Goal: Information Seeking & Learning: Check status

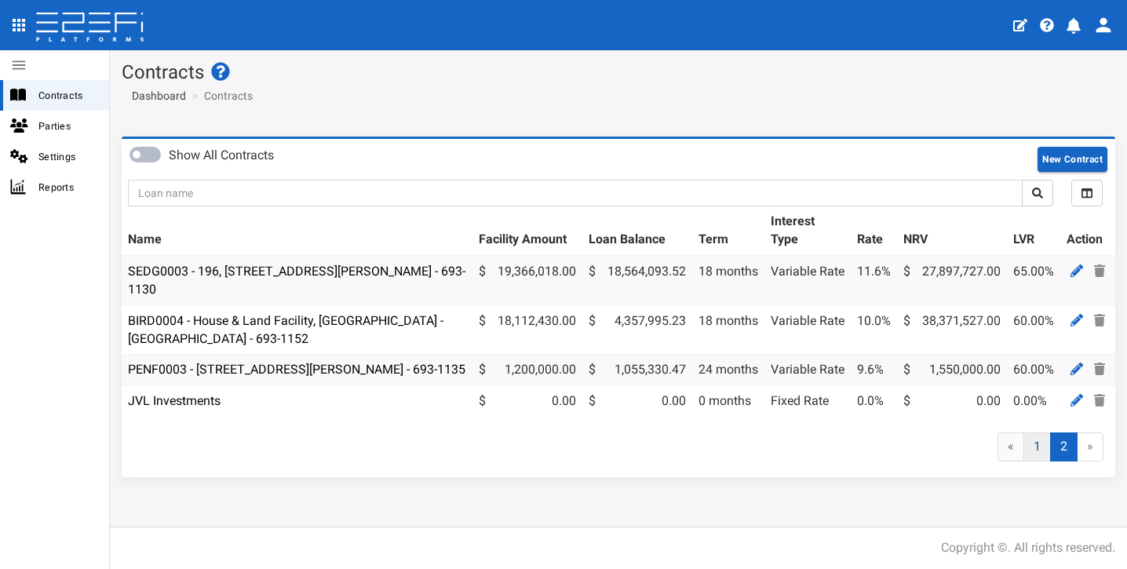
click at [1037, 461] on link "1" at bounding box center [1036, 446] width 27 height 29
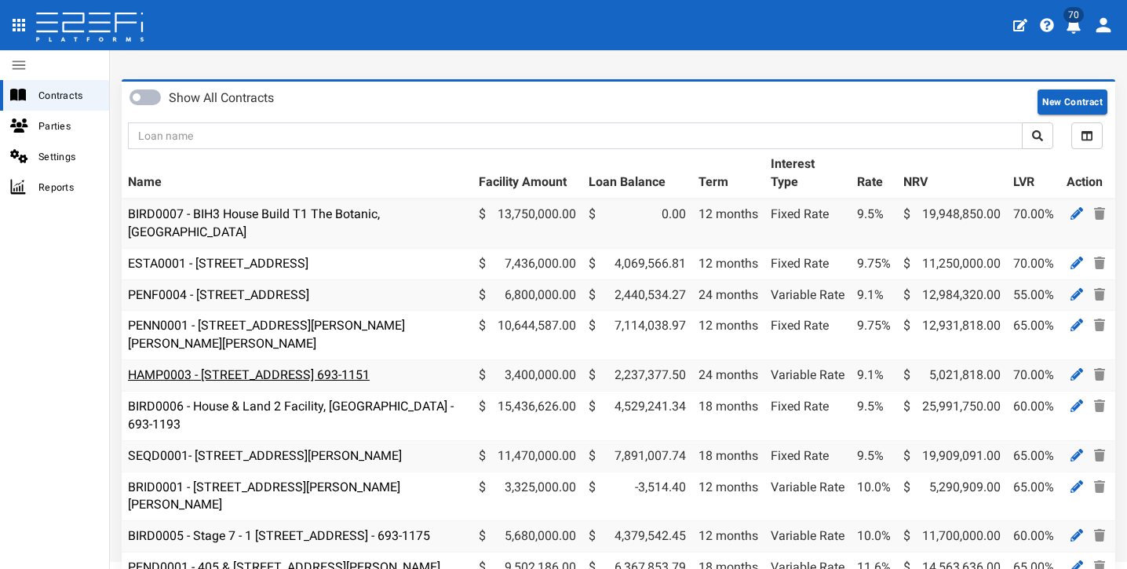
scroll to position [60, 0]
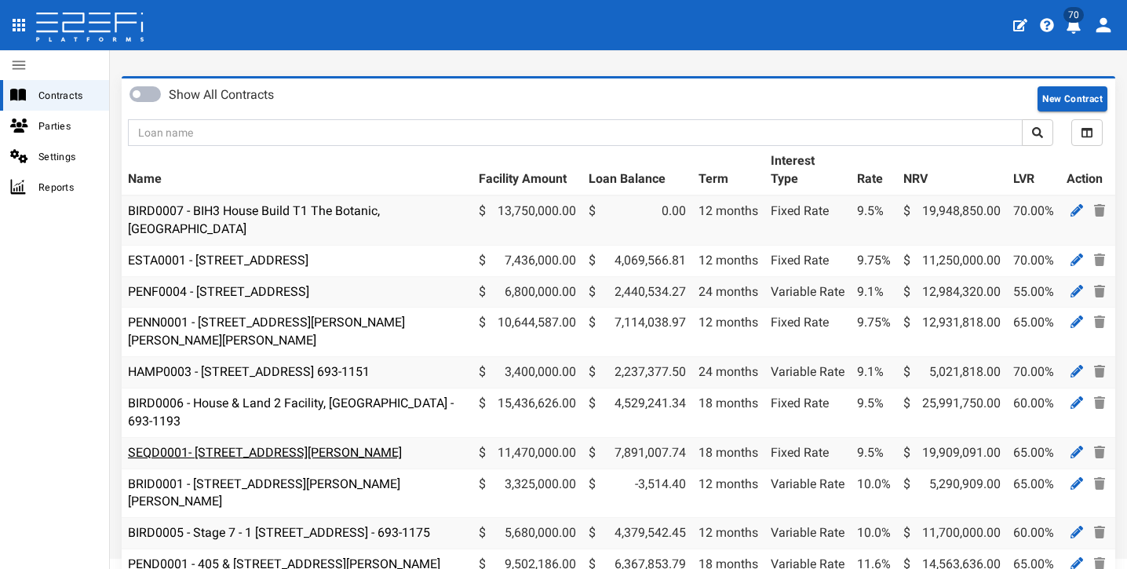
click at [325, 445] on link "SEQD0001- [STREET_ADDRESS][PERSON_NAME]" at bounding box center [265, 452] width 274 height 15
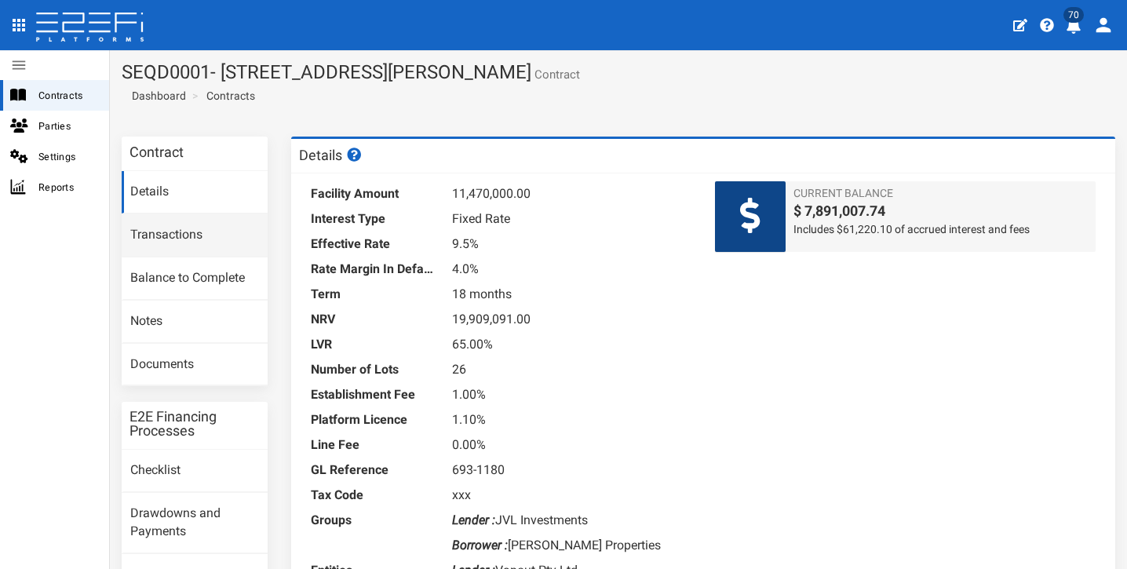
click at [232, 244] on link "Transactions" at bounding box center [195, 235] width 146 height 42
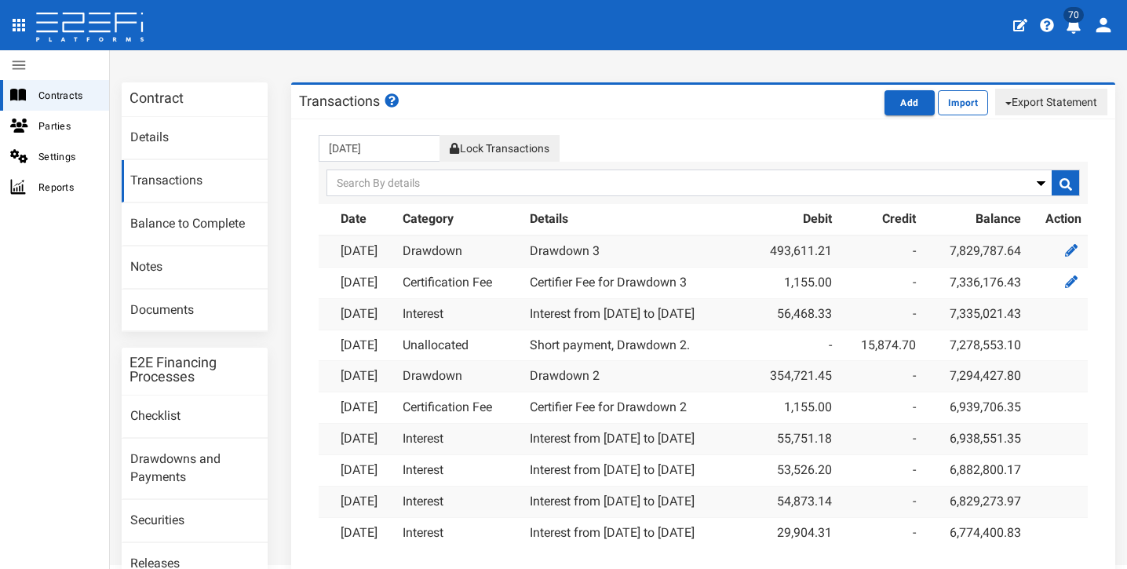
scroll to position [57, 0]
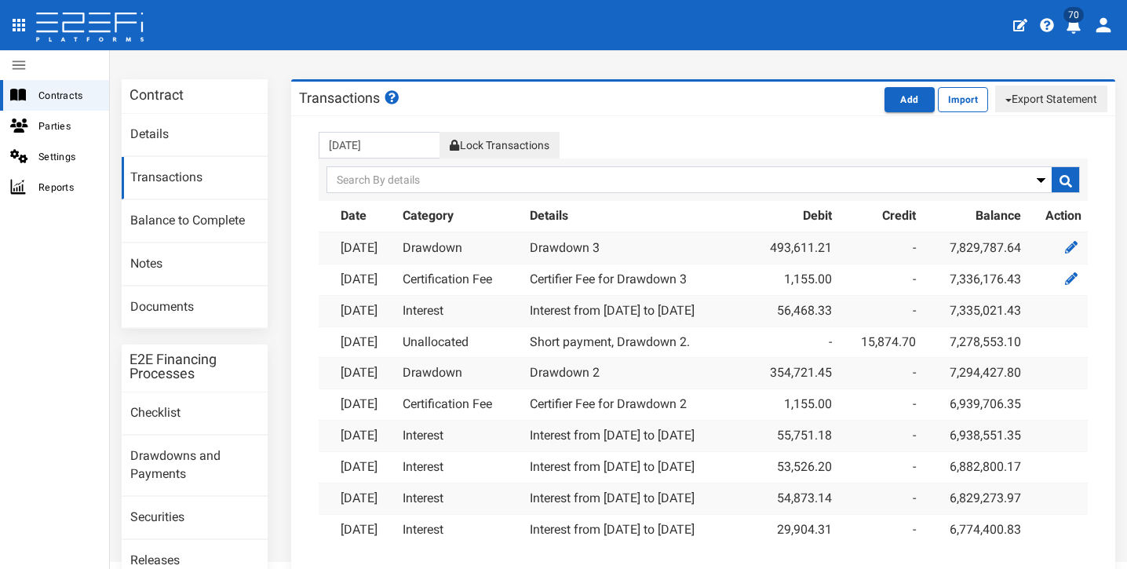
click at [775, 133] on div "30-09-2025 Lock Transactions Delete" at bounding box center [703, 145] width 792 height 27
click at [774, 133] on div "30-09-2025 Lock Transactions Delete" at bounding box center [703, 145] width 792 height 27
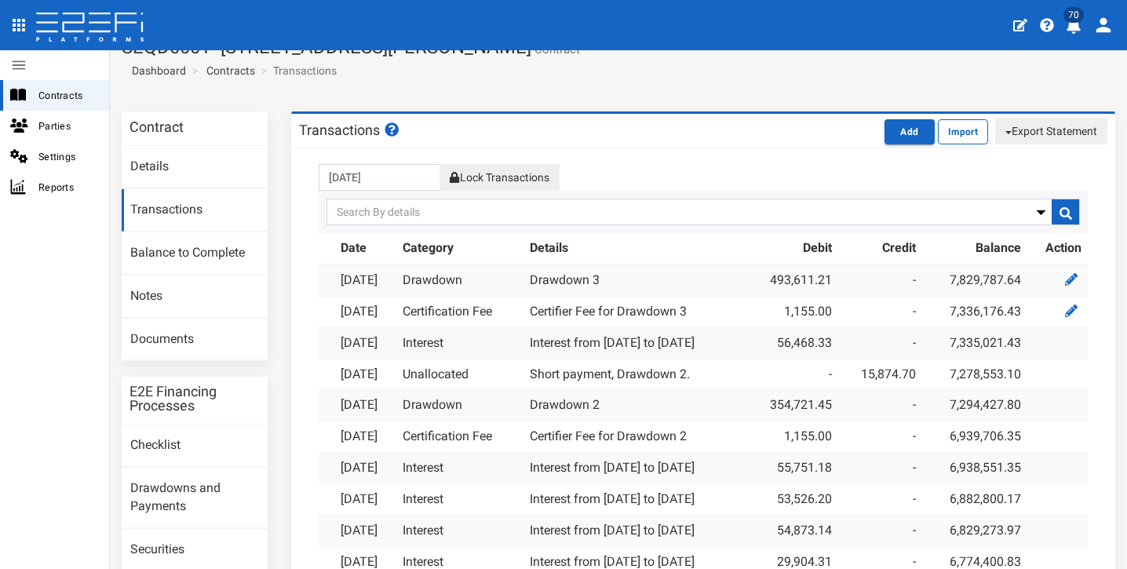
scroll to position [180, 0]
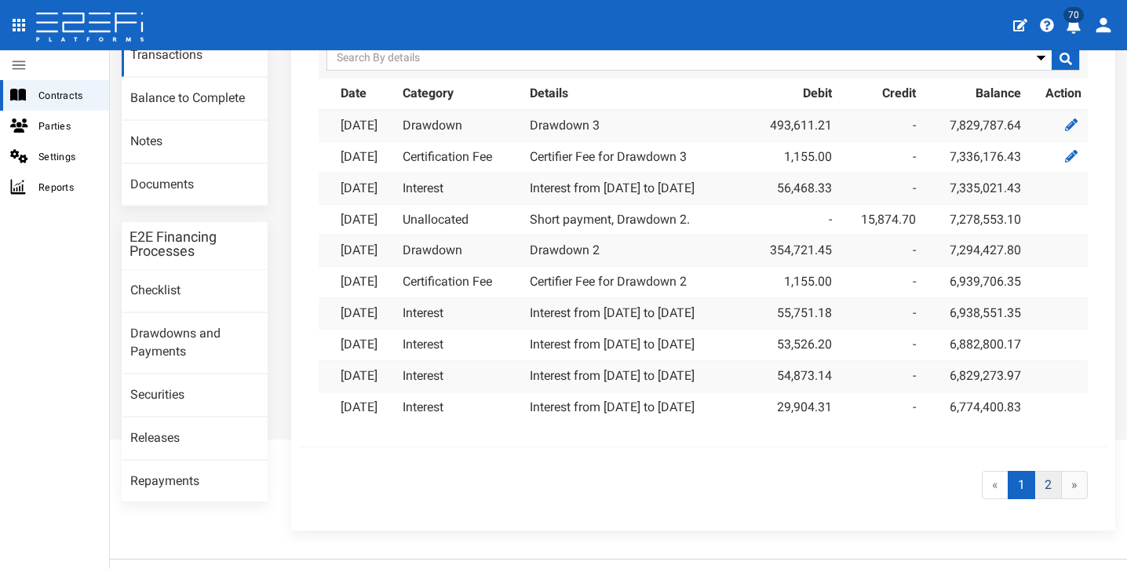
click at [1038, 471] on link "2" at bounding box center [1047, 485] width 27 height 29
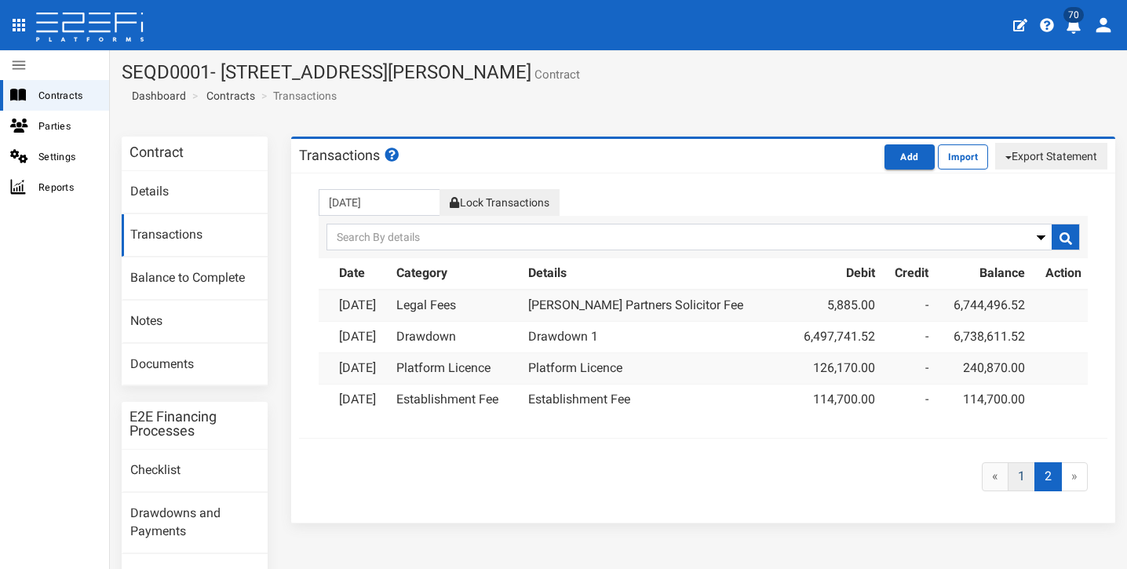
click at [1021, 471] on link "1" at bounding box center [1020, 476] width 27 height 29
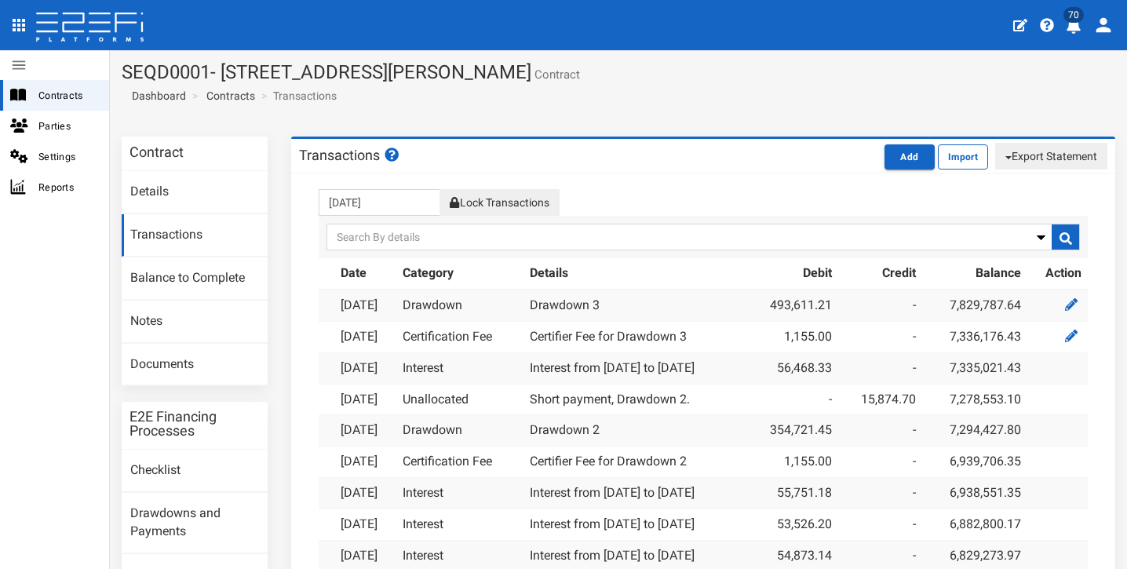
click at [699, 94] on section "SEQD0001- 77 Gaskell Street, Eight Mile Plains - 693-1180 Contract Dashboard Co…" at bounding box center [618, 87] width 1017 height 75
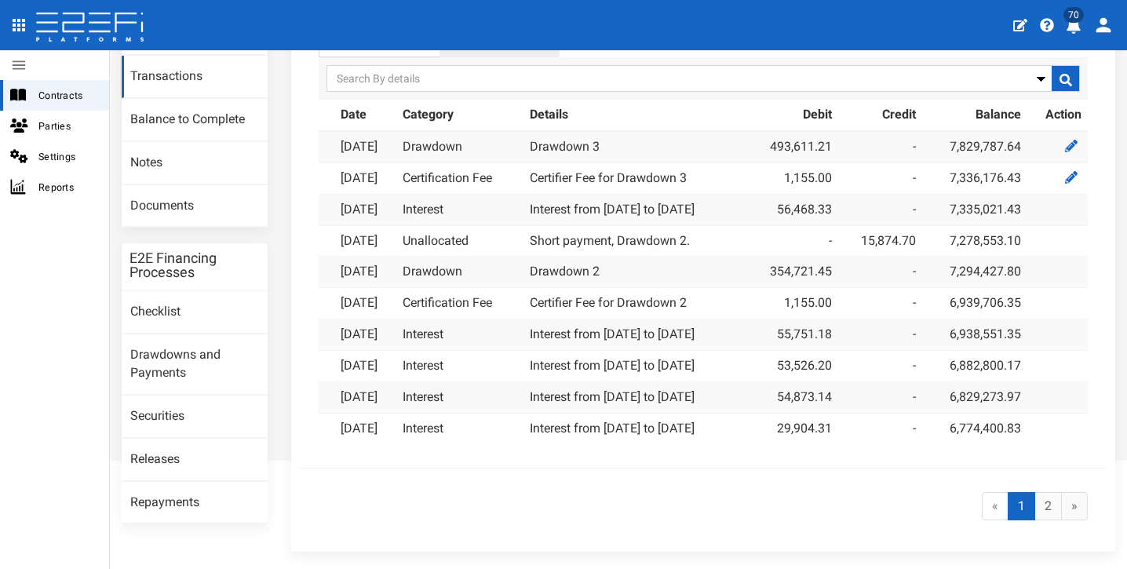
scroll to position [202, 0]
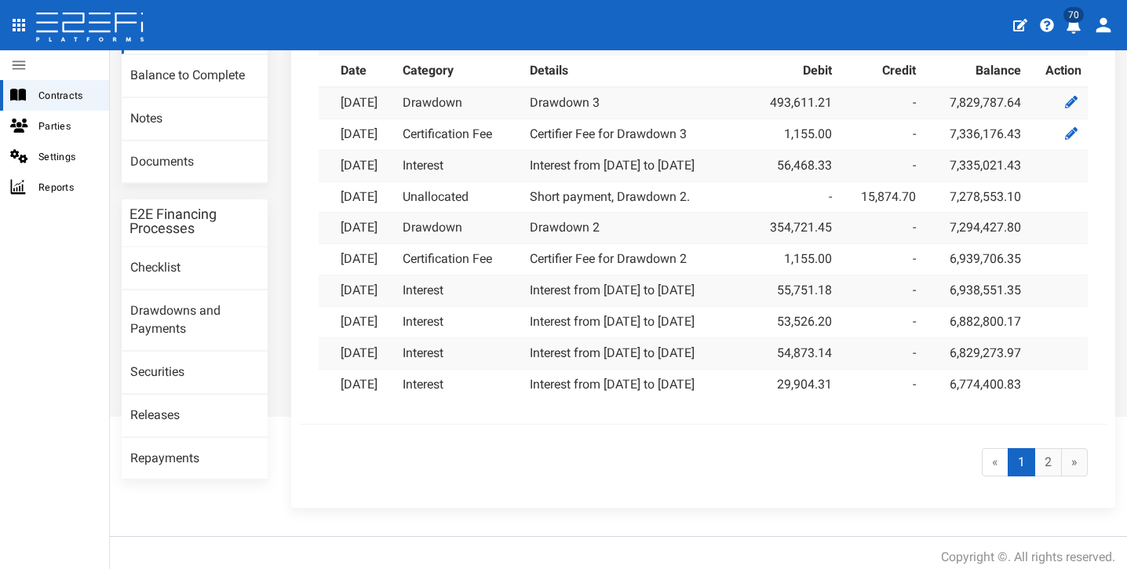
click at [593, 435] on div "« 1 (current) 2 »" at bounding box center [703, 462] width 792 height 60
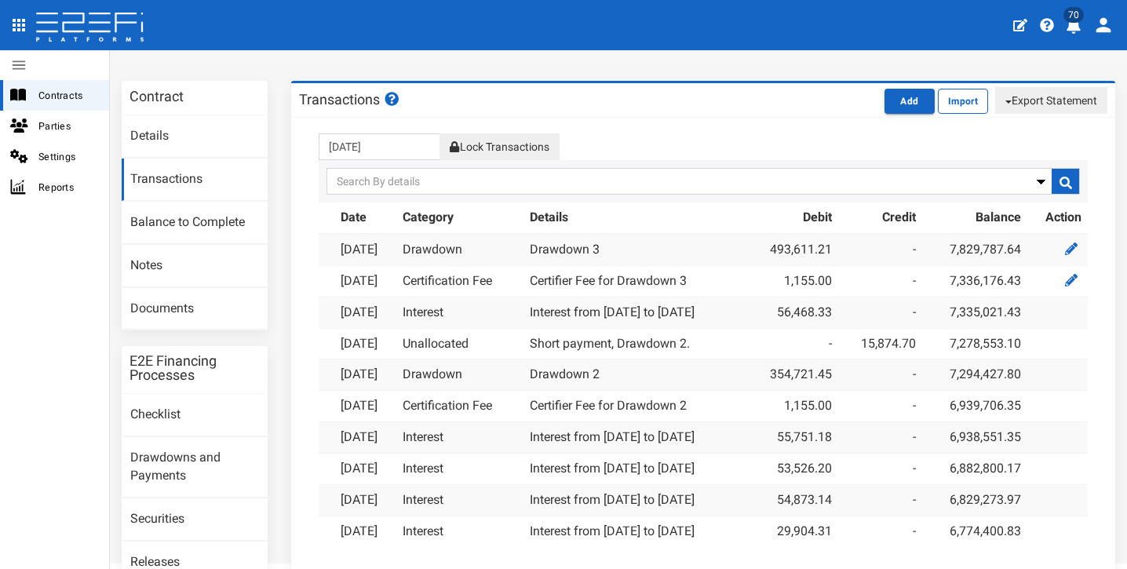
click at [737, 110] on div "Transactions Add Import Export Statement pdf csv/excel" at bounding box center [703, 100] width 824 height 35
click at [1071, 28] on icon "profile" at bounding box center [1073, 26] width 14 height 16
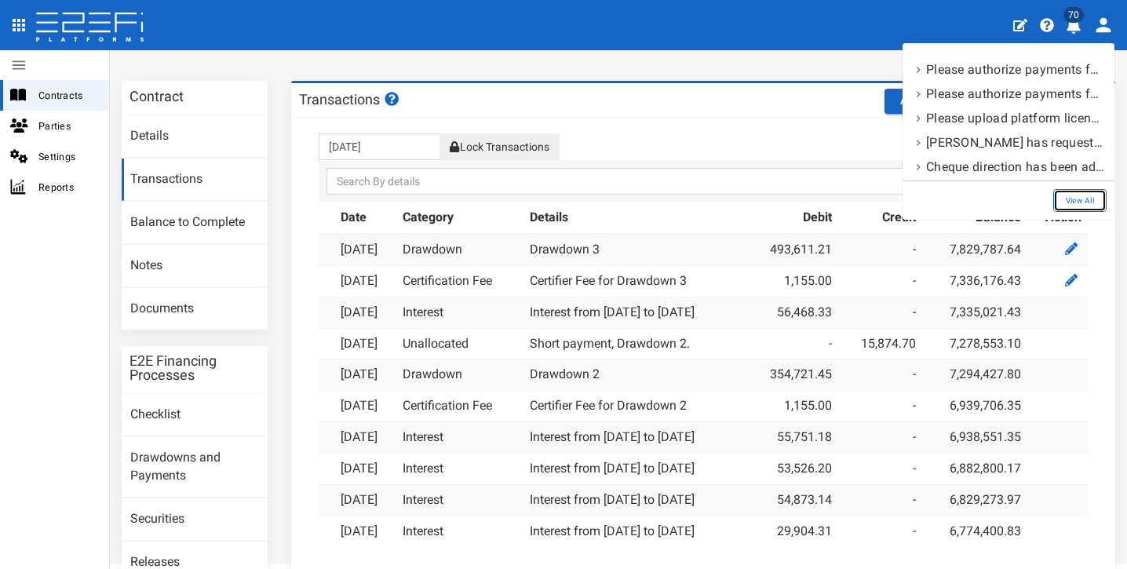
click at [1083, 206] on link "View All" at bounding box center [1079, 200] width 53 height 23
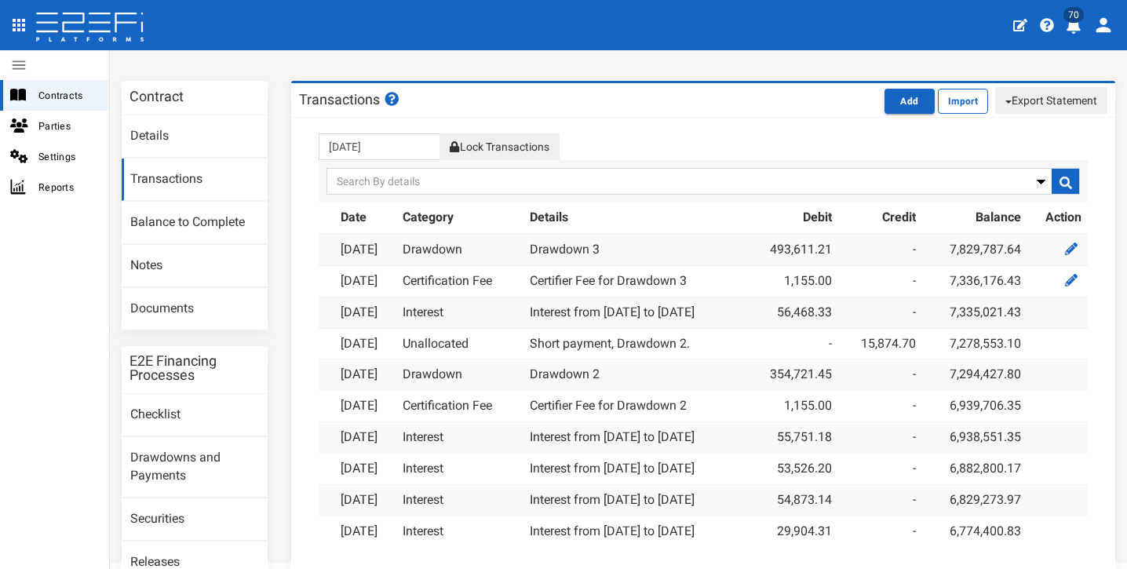
click at [801, 100] on div "Transactions Add Import Export Statement pdf csv/excel" at bounding box center [703, 100] width 824 height 35
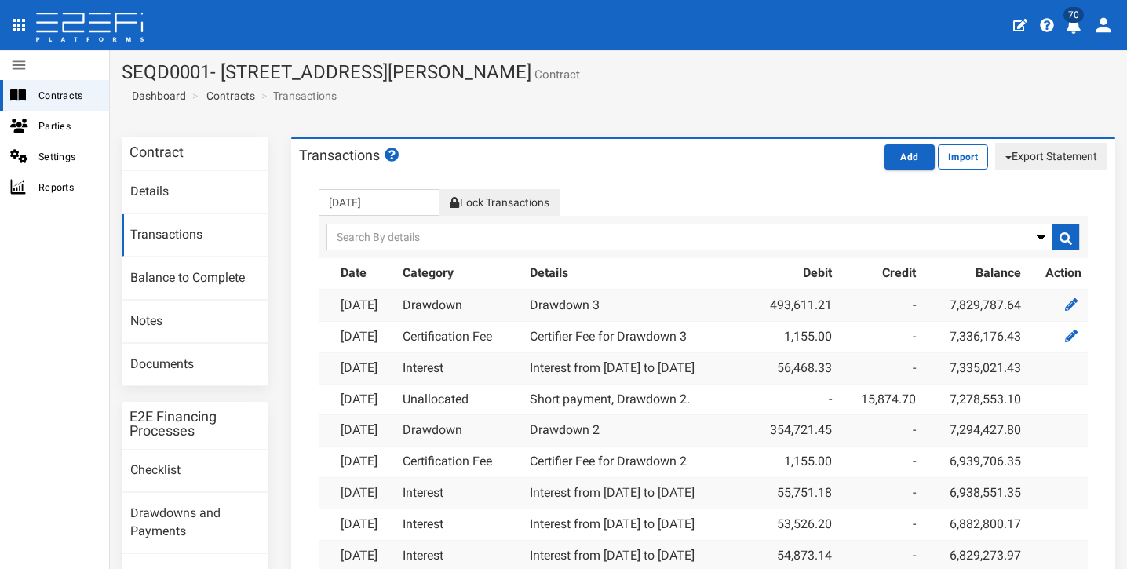
click at [671, 193] on div "30-09-2025 Lock Transactions Delete" at bounding box center [703, 202] width 792 height 27
click at [639, 110] on section "SEQD0001- 77 Gaskell Street, Eight Mile Plains - 693-1180 Contract Dashboard Co…" at bounding box center [618, 87] width 1017 height 75
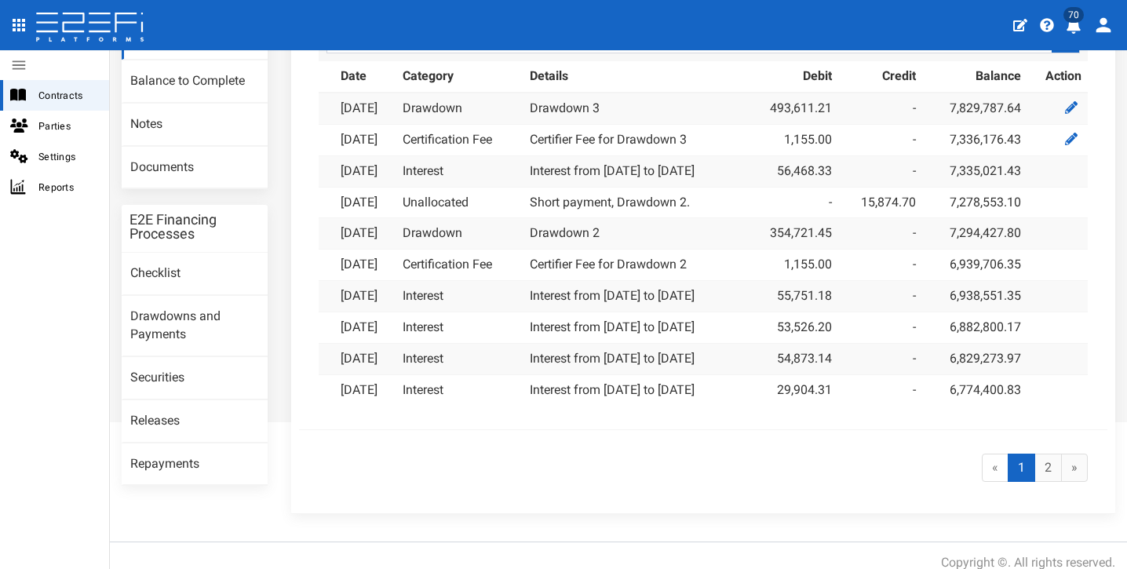
scroll to position [87, 0]
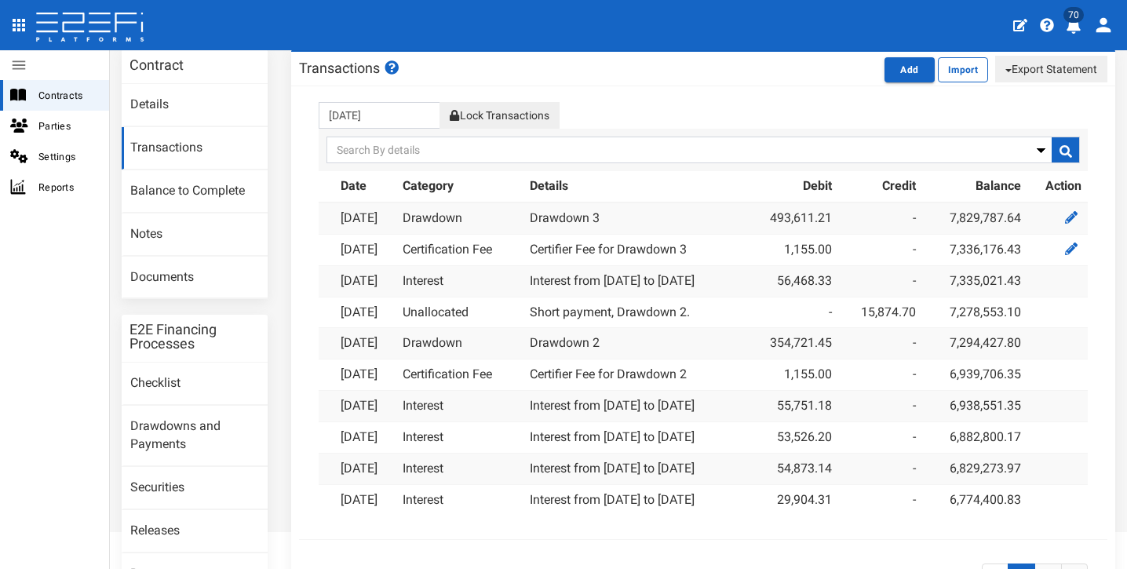
click at [755, 108] on div "30-09-2025 Lock Transactions Delete" at bounding box center [703, 115] width 792 height 27
click at [777, 539] on div "« 1 (current) 2 »" at bounding box center [703, 577] width 808 height 77
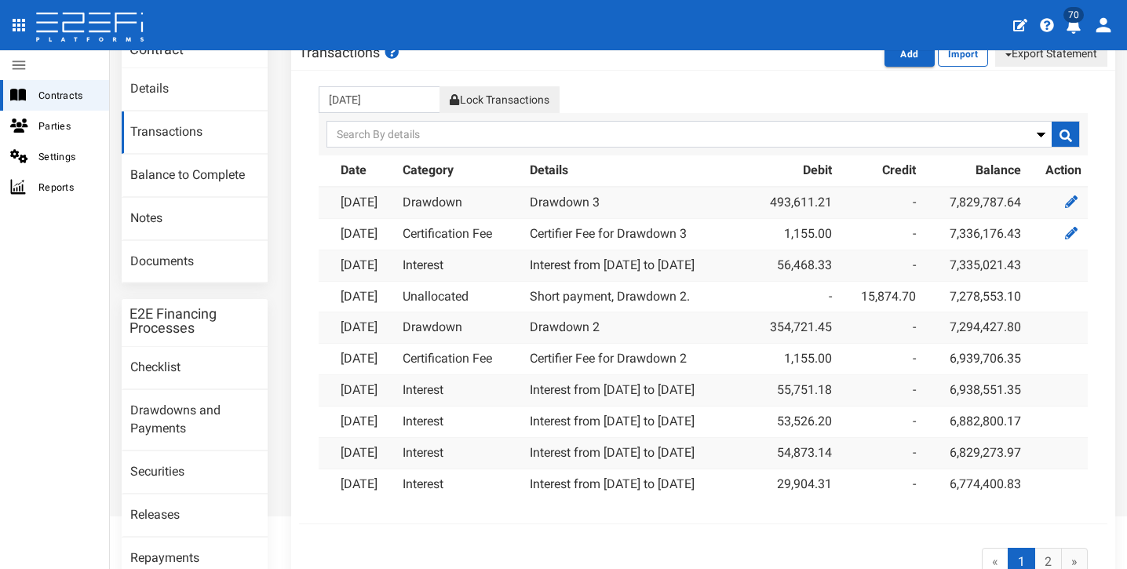
scroll to position [16, 0]
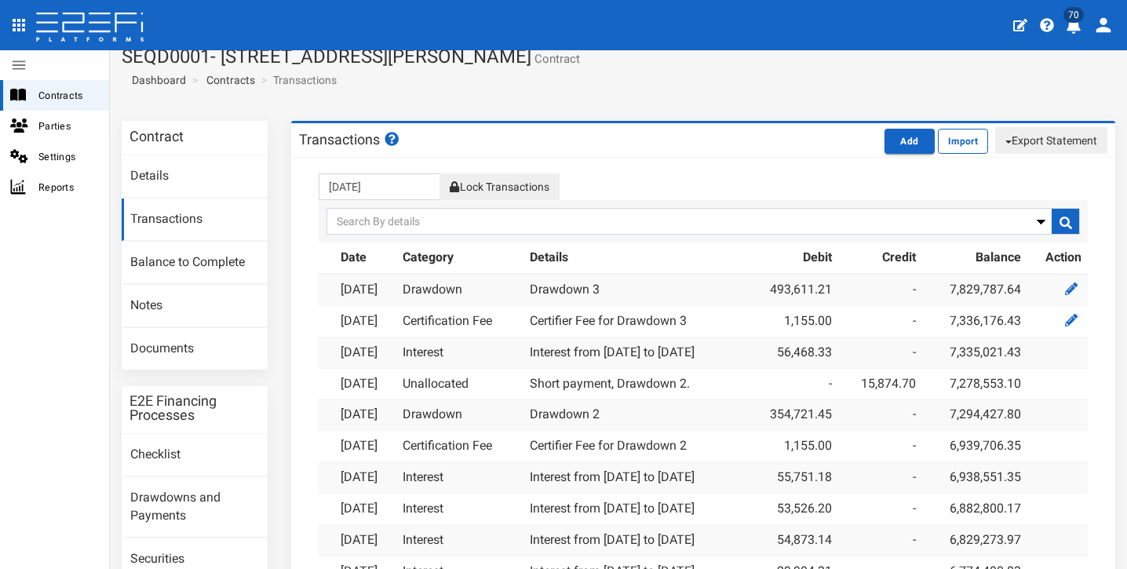
click at [699, 202] on div "Search By Date" at bounding box center [703, 221] width 769 height 42
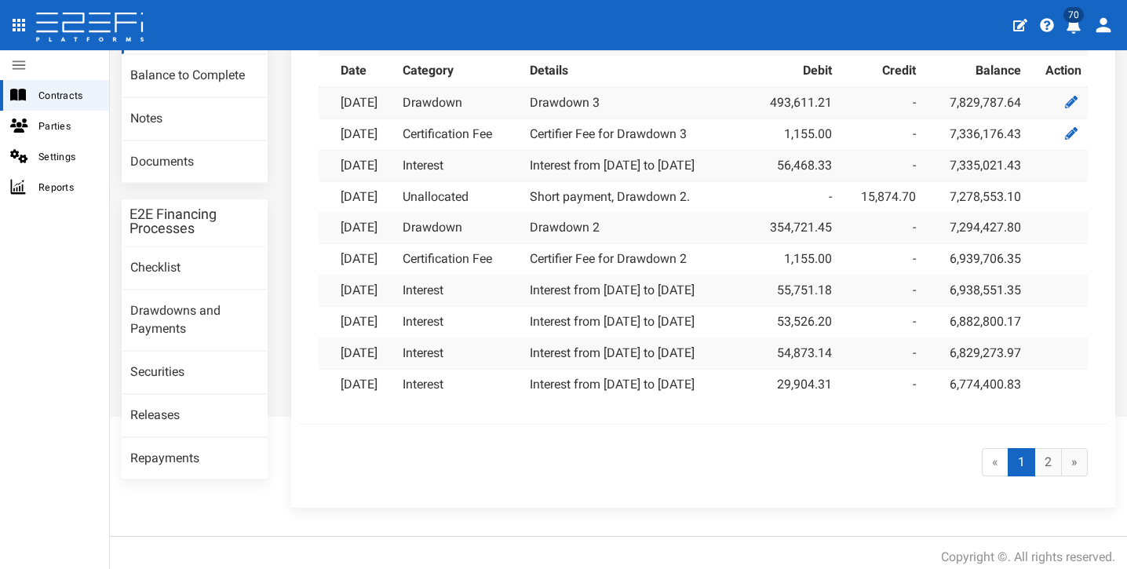
scroll to position [0, 0]
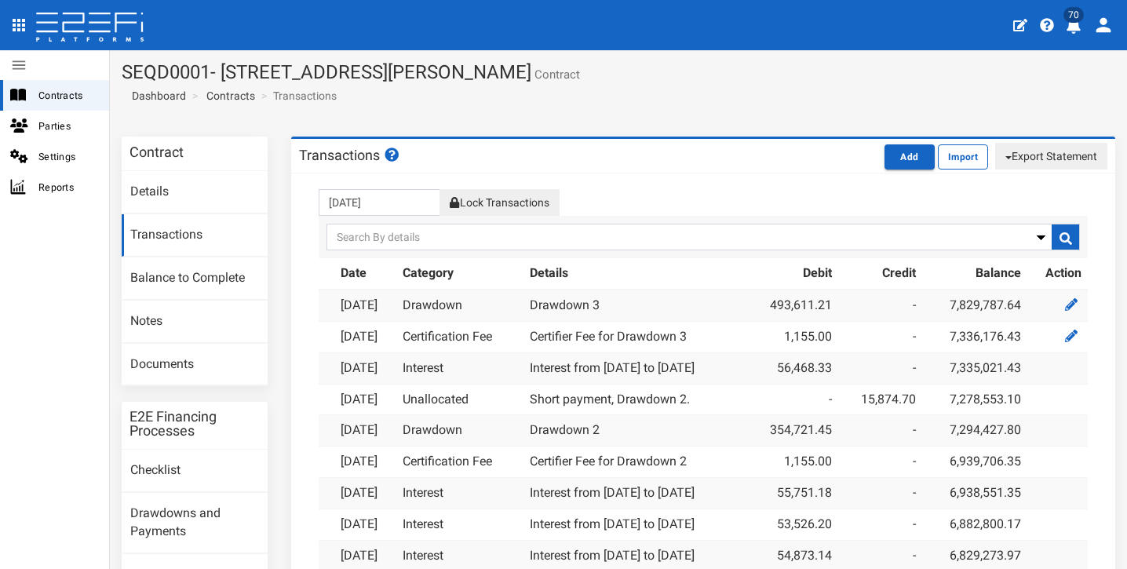
click at [42, 287] on div "Contracts Parties Settings Reports" at bounding box center [55, 284] width 110 height 569
click at [532, 90] on section "SEQD0001- 77 Gaskell Street, Eight Mile Plains - 693-1180 Contract Dashboard Co…" at bounding box center [618, 87] width 1017 height 75
click at [338, 122] on section "SEQD0001- 77 Gaskell Street, Eight Mile Plains - 693-1180 Contract Dashboard Co…" at bounding box center [618, 87] width 1017 height 75
click at [383, 102] on section "SEQD0001- 77 Gaskell Street, Eight Mile Plains - 693-1180 Contract Dashboard Co…" at bounding box center [618, 87] width 1017 height 75
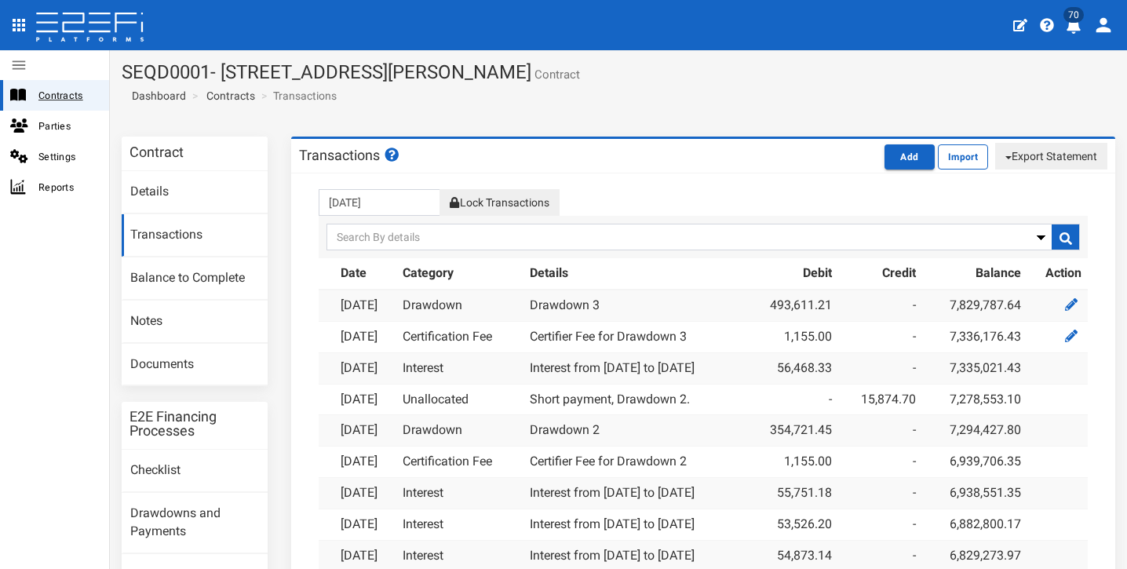
click at [77, 88] on span "Contracts" at bounding box center [67, 95] width 58 height 18
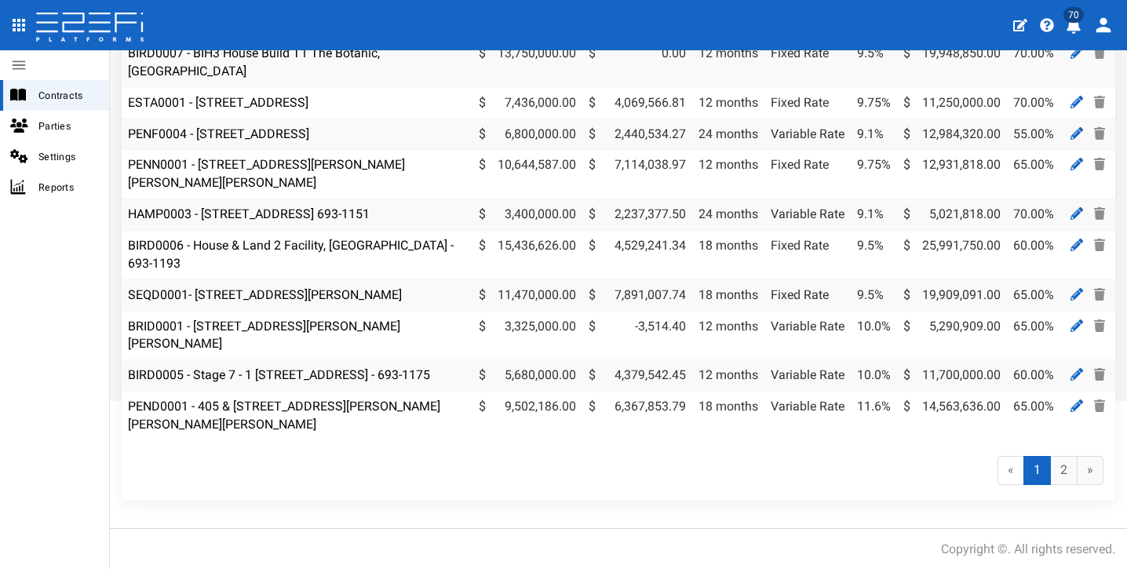
scroll to position [188, 0]
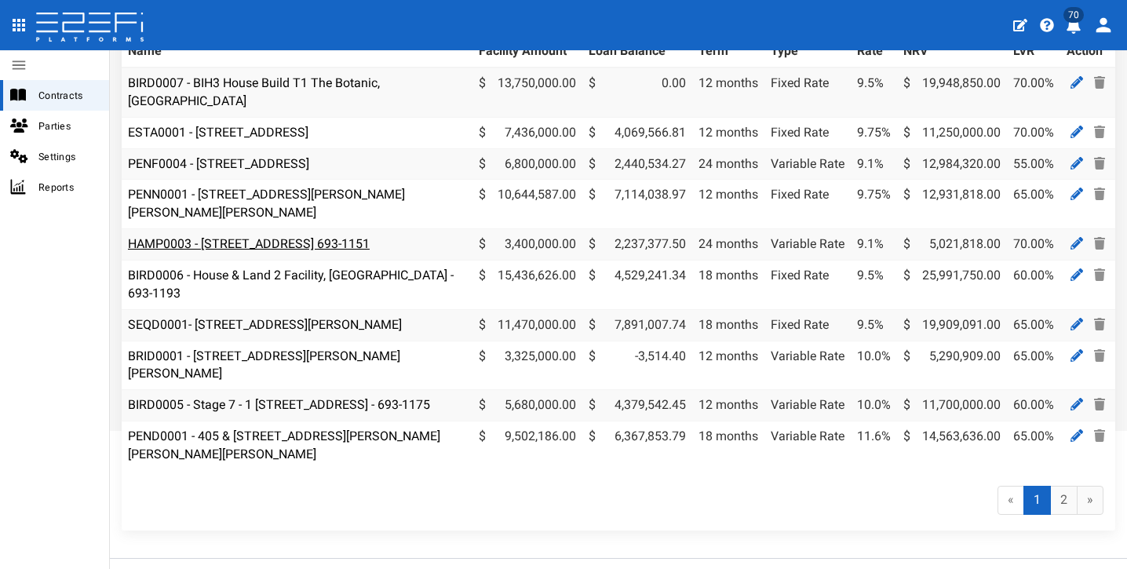
click at [355, 236] on link "HAMP0003 - 15 Aramis Place, Nudgee 4014 693-1151" at bounding box center [249, 243] width 242 height 15
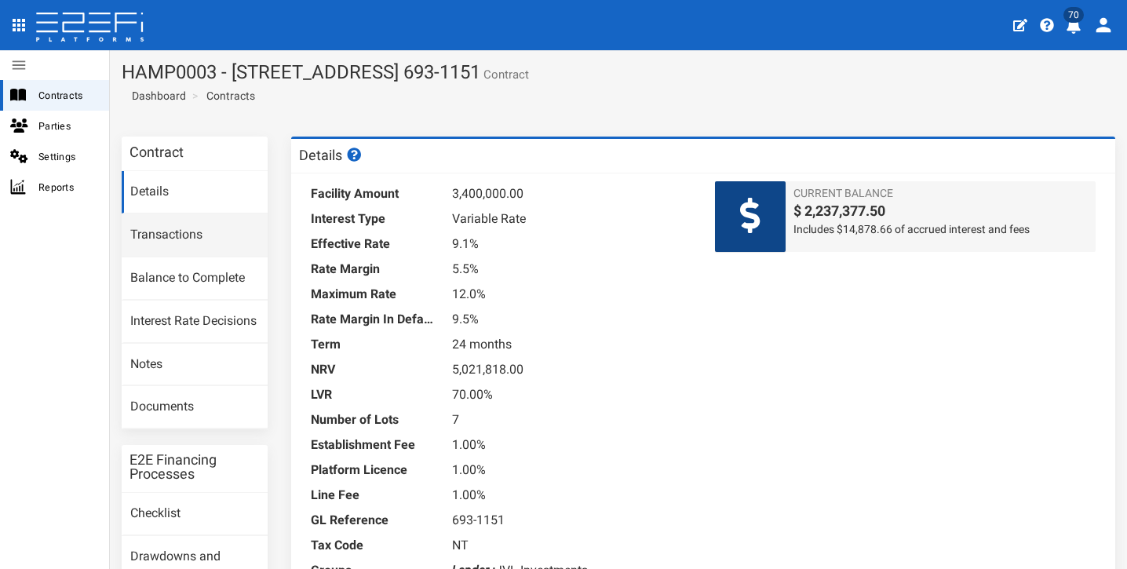
click at [209, 227] on link "Transactions" at bounding box center [195, 235] width 146 height 42
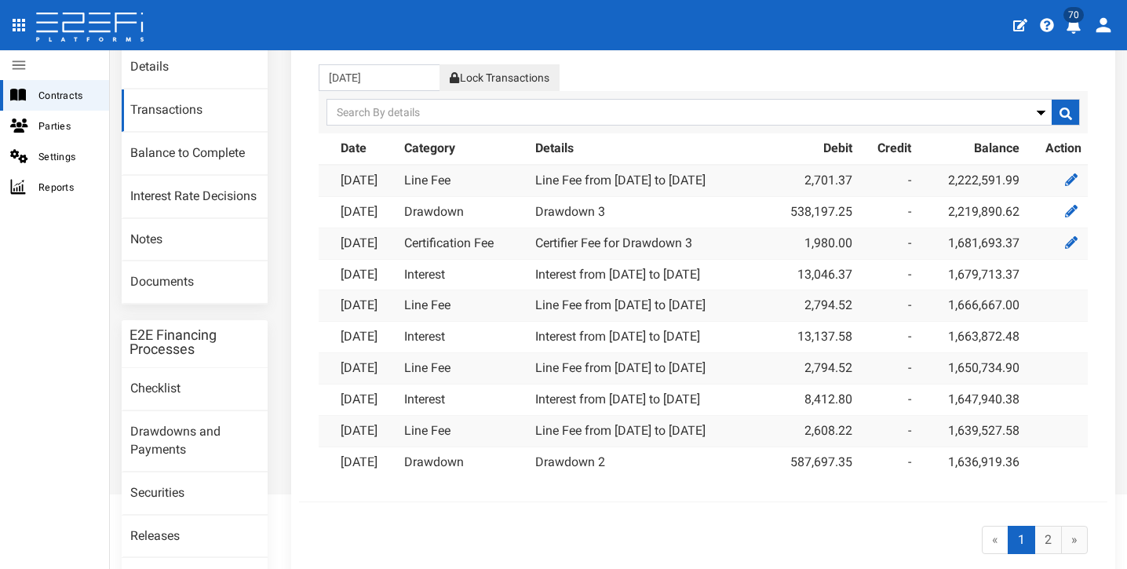
scroll to position [8, 0]
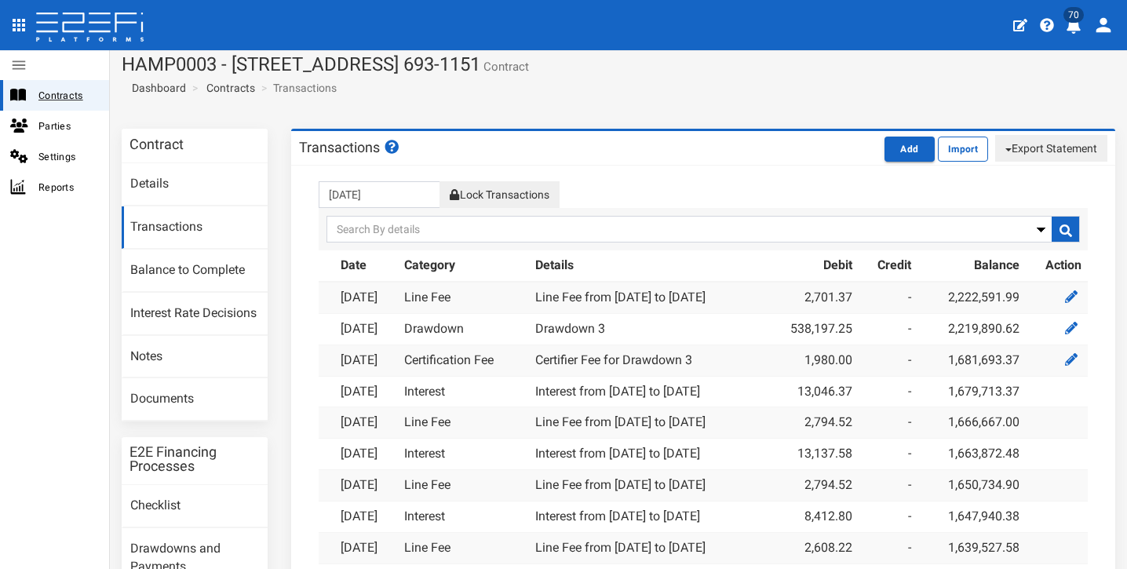
click at [66, 92] on span "Contracts" at bounding box center [67, 95] width 58 height 18
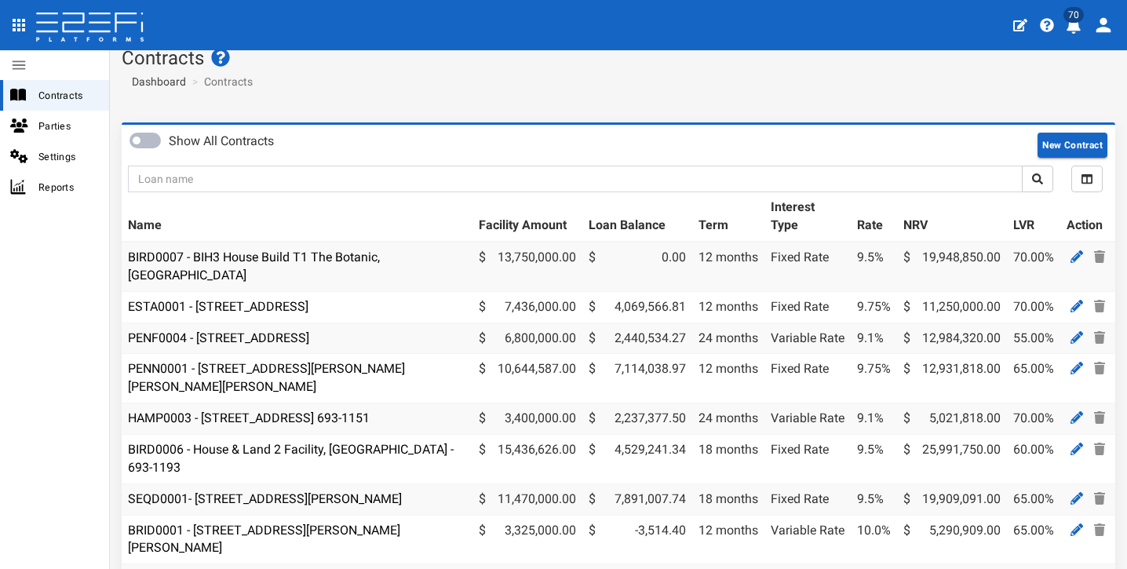
scroll to position [17, 0]
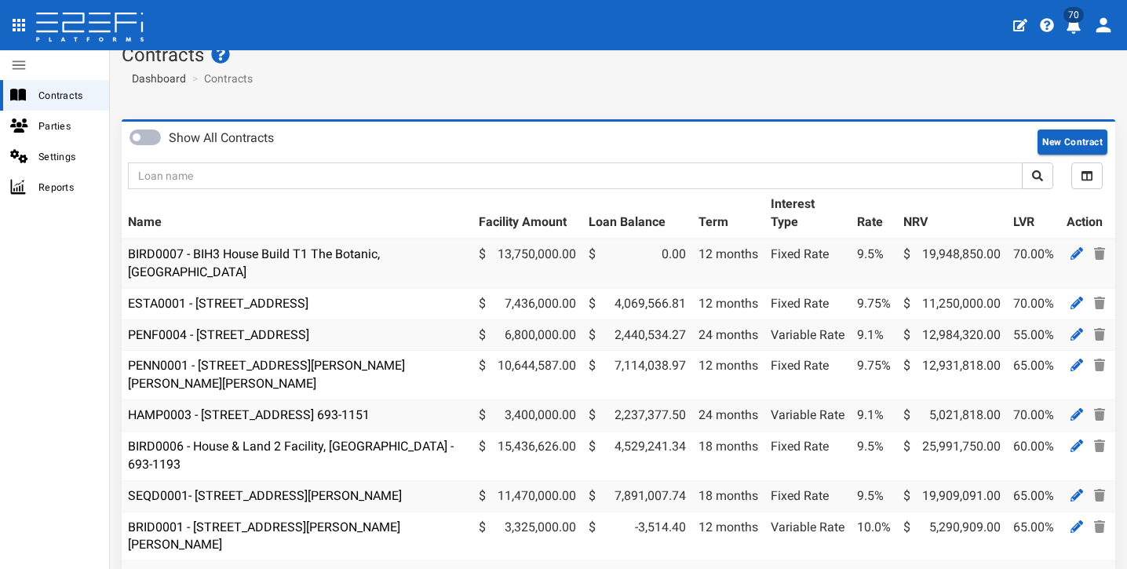
click at [304, 322] on td "PENF0004 - [STREET_ADDRESS]" at bounding box center [297, 334] width 351 height 31
click at [307, 327] on link "PENF0004 - [STREET_ADDRESS]" at bounding box center [218, 334] width 181 height 15
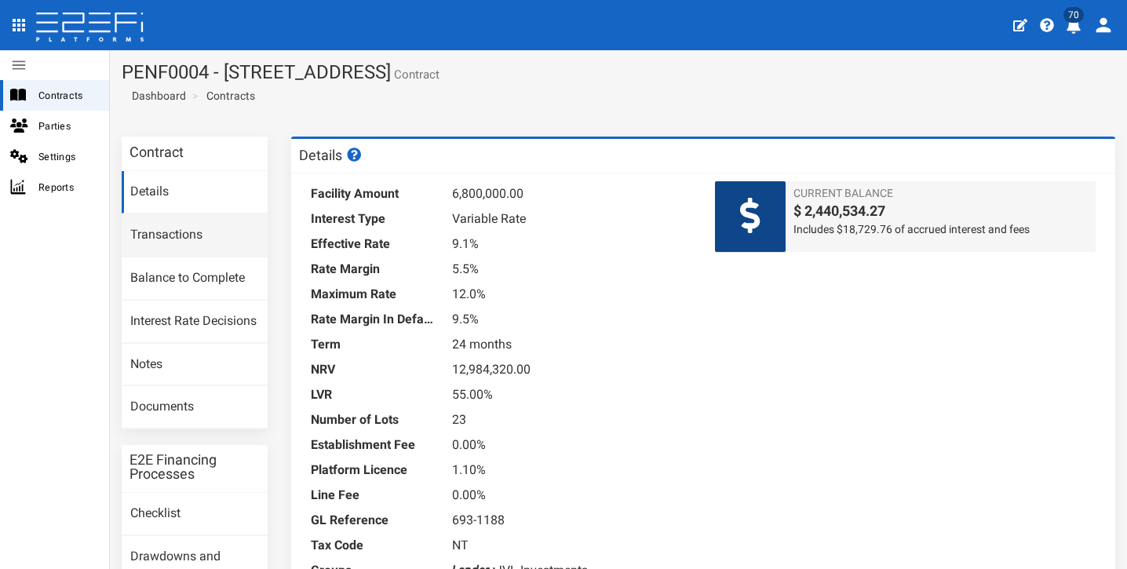
click at [187, 224] on link "Transactions" at bounding box center [195, 235] width 146 height 42
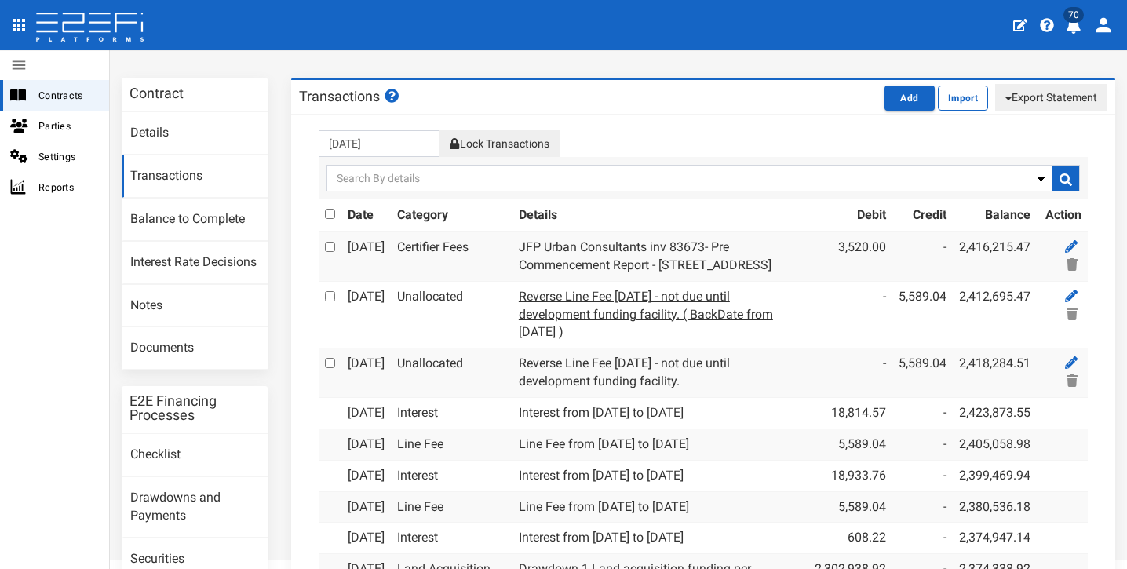
scroll to position [62, 0]
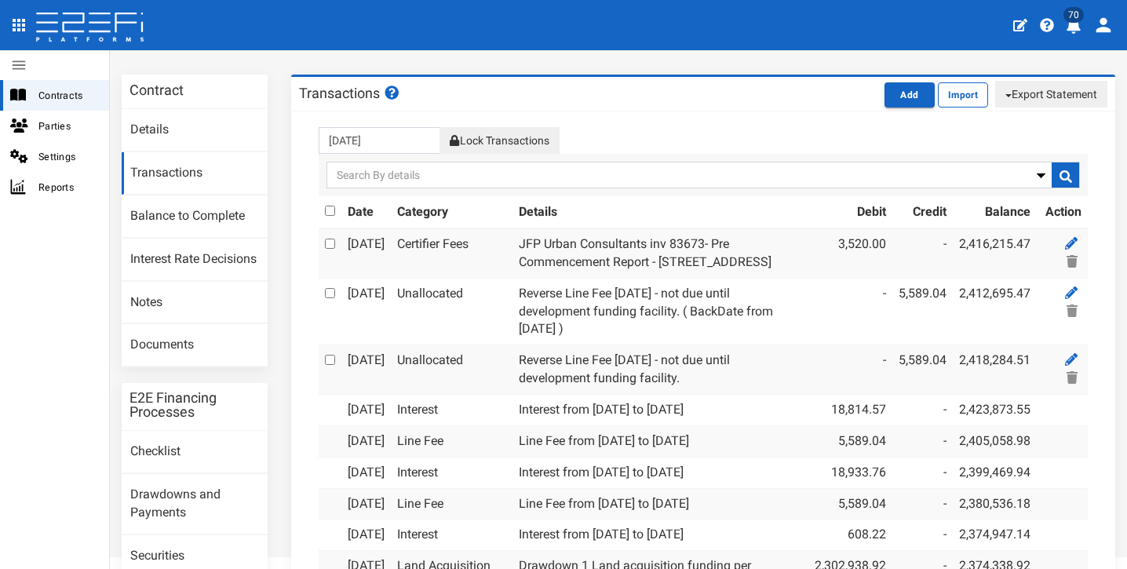
click at [744, 108] on div "Transactions Add Import Export Statement pdf csv/excel" at bounding box center [703, 94] width 824 height 35
click at [747, 112] on div "30-09-2025 Lock Transactions Delete Search By Date Date «" at bounding box center [703, 424] width 824 height 627
click at [716, 98] on div "Transactions Add Import Export Statement pdf csv/excel" at bounding box center [703, 94] width 824 height 35
click at [803, 143] on div "30-09-2025 Lock Transactions Delete" at bounding box center [703, 140] width 792 height 27
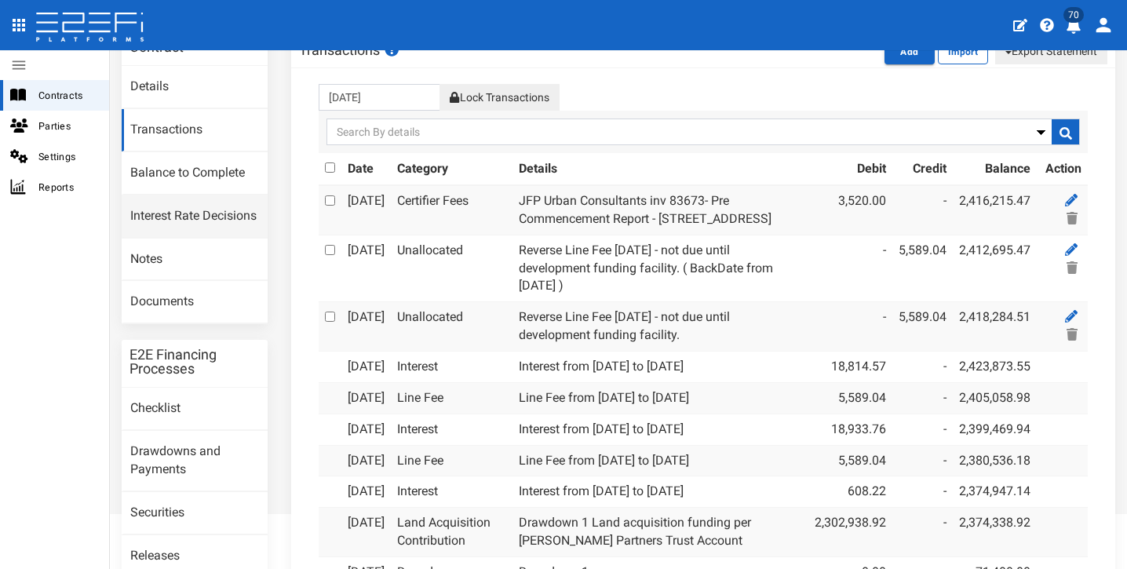
scroll to position [0, 0]
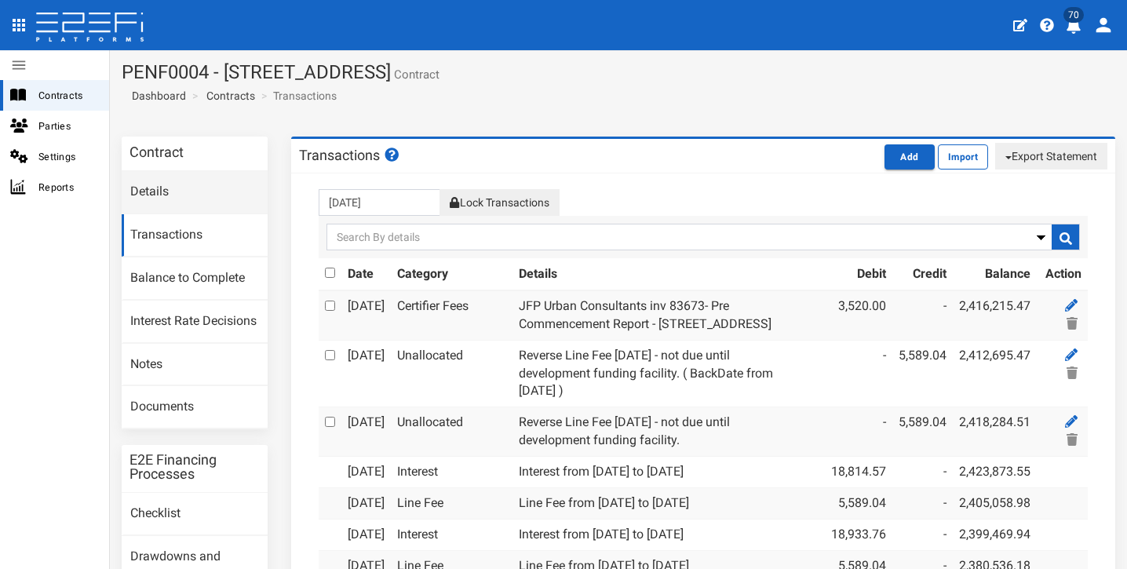
click at [182, 192] on link "Details" at bounding box center [195, 192] width 146 height 42
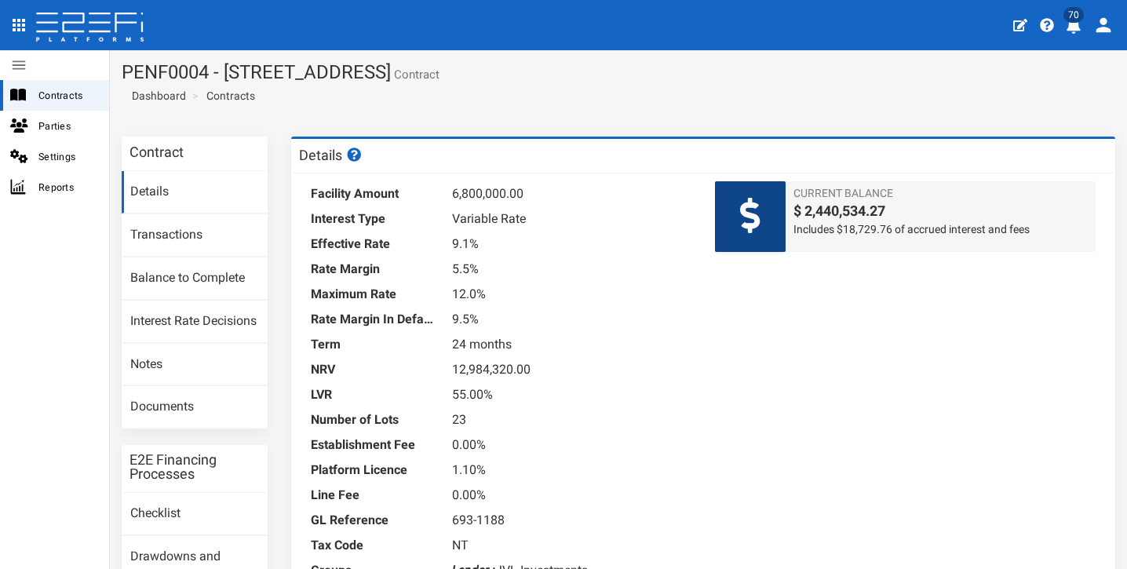
click at [559, 250] on dd "9.1%" at bounding box center [571, 243] width 239 height 25
click at [55, 96] on span "Contracts" at bounding box center [67, 95] width 58 height 18
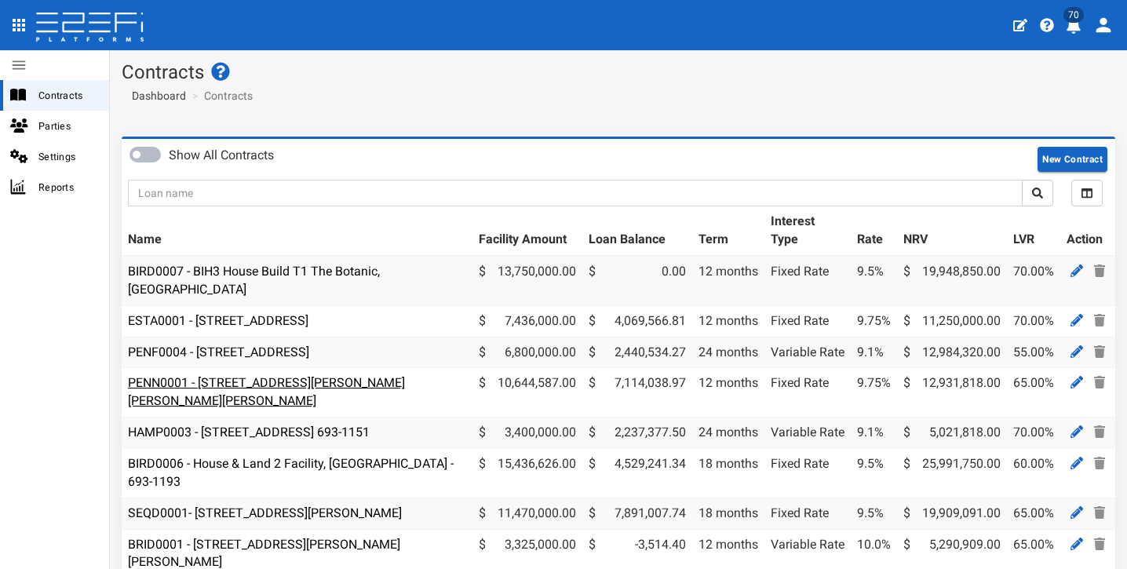
click at [296, 375] on link "PENN0001 - [STREET_ADDRESS][PERSON_NAME][PERSON_NAME][PERSON_NAME]" at bounding box center [266, 391] width 277 height 33
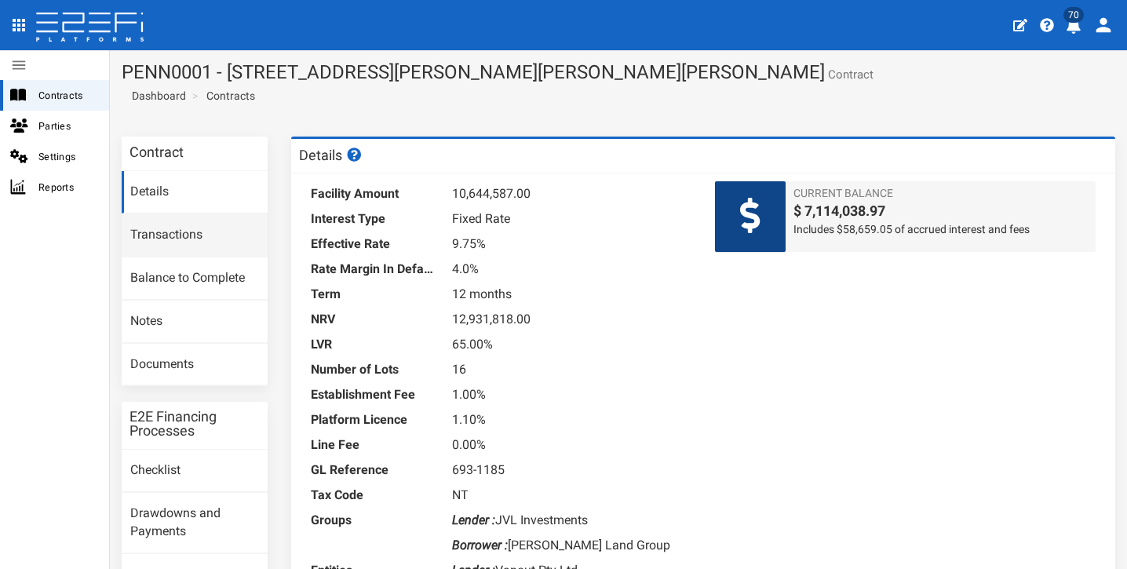
click at [231, 234] on link "Transactions" at bounding box center [195, 235] width 146 height 42
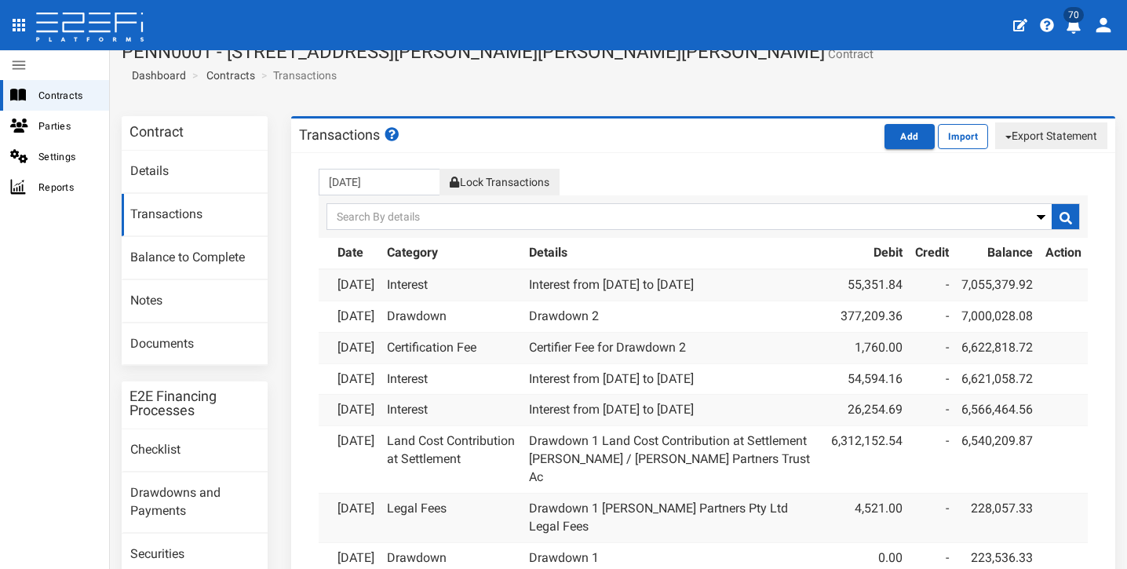
scroll to position [64, 0]
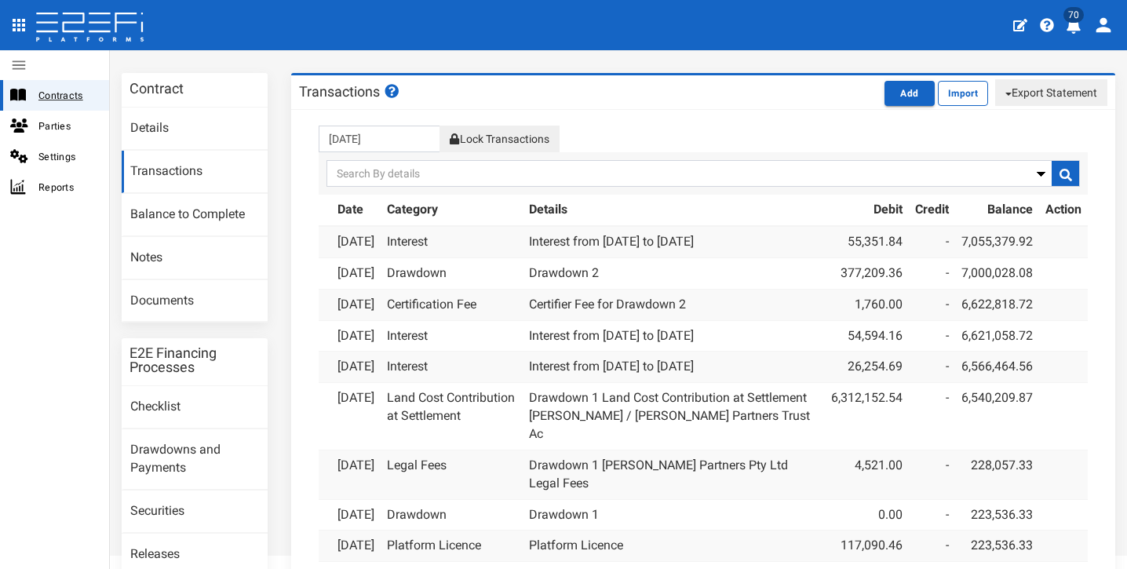
click at [77, 91] on span "Contracts" at bounding box center [67, 95] width 58 height 18
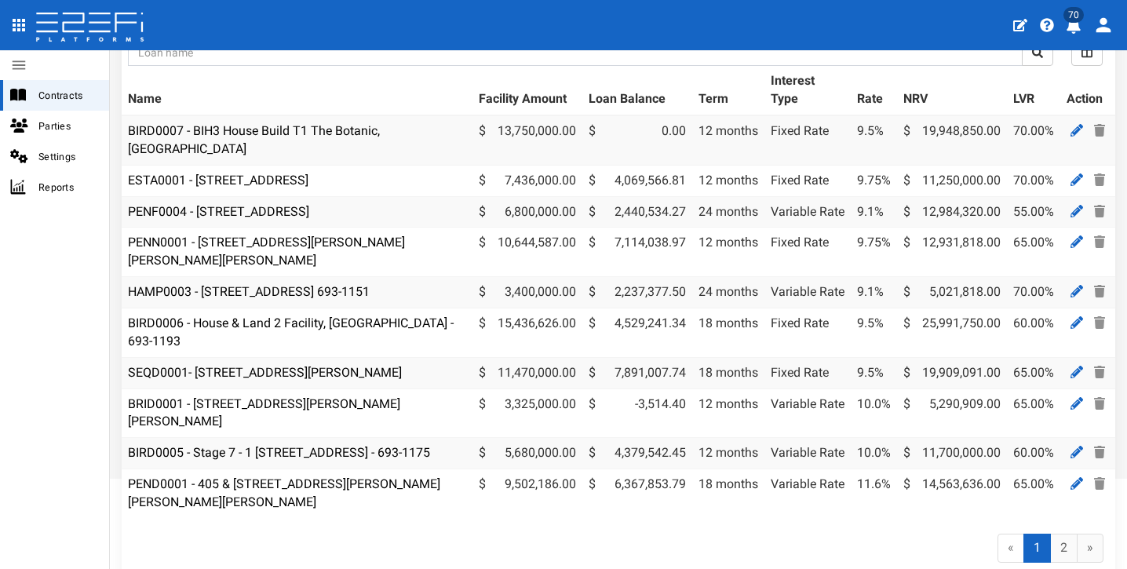
scroll to position [218, 0]
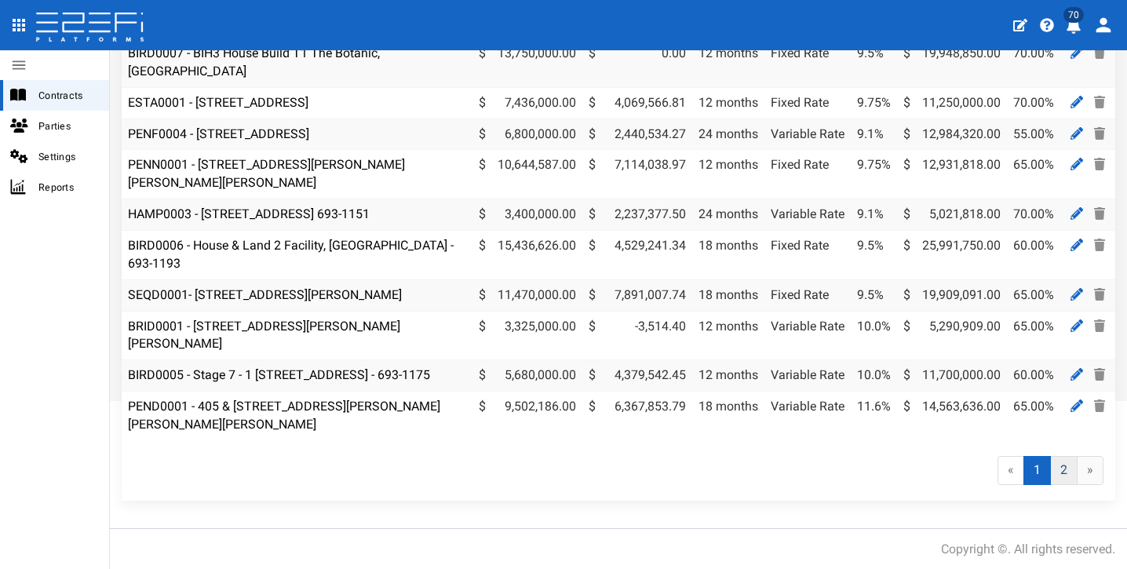
click at [1050, 463] on link "2" at bounding box center [1063, 470] width 27 height 29
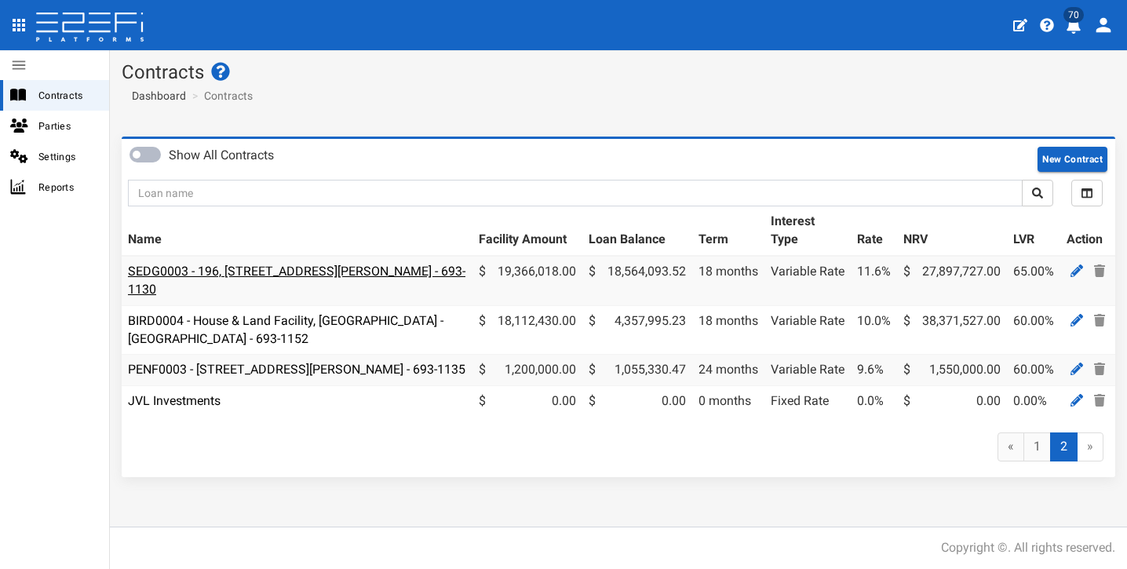
click at [382, 271] on link "SEDG0003 - 196, [STREET_ADDRESS][PERSON_NAME] - 693-1130" at bounding box center [296, 280] width 337 height 33
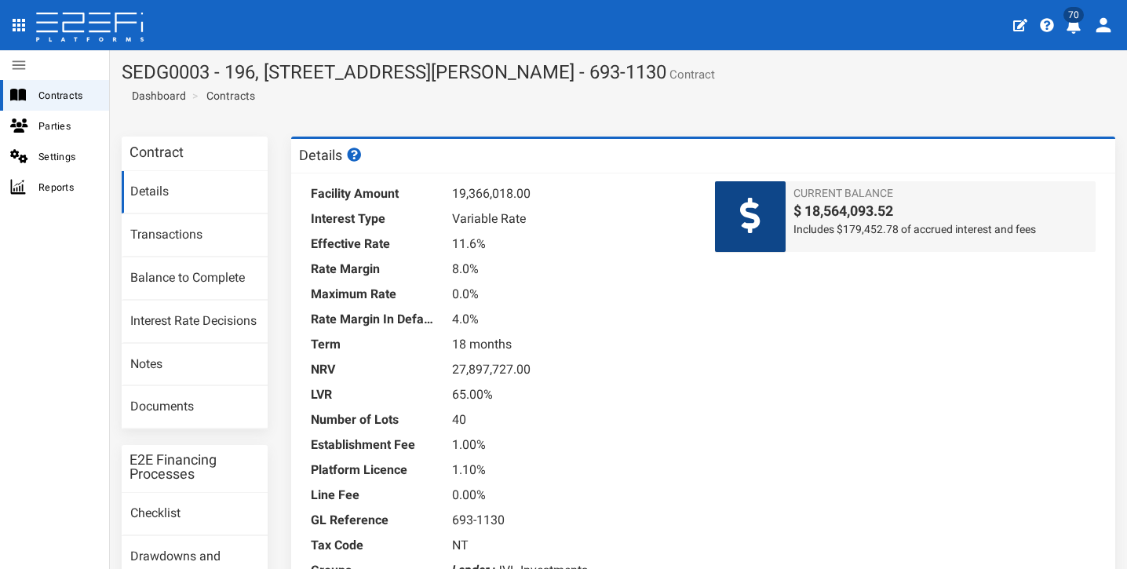
scroll to position [23, 0]
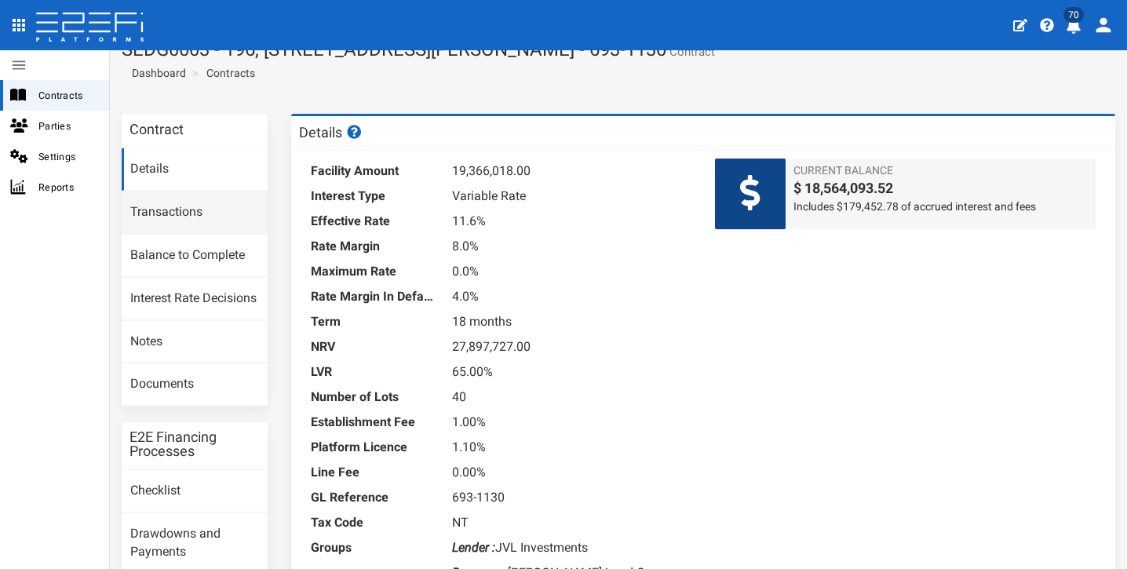
click at [211, 209] on link "Transactions" at bounding box center [195, 212] width 146 height 42
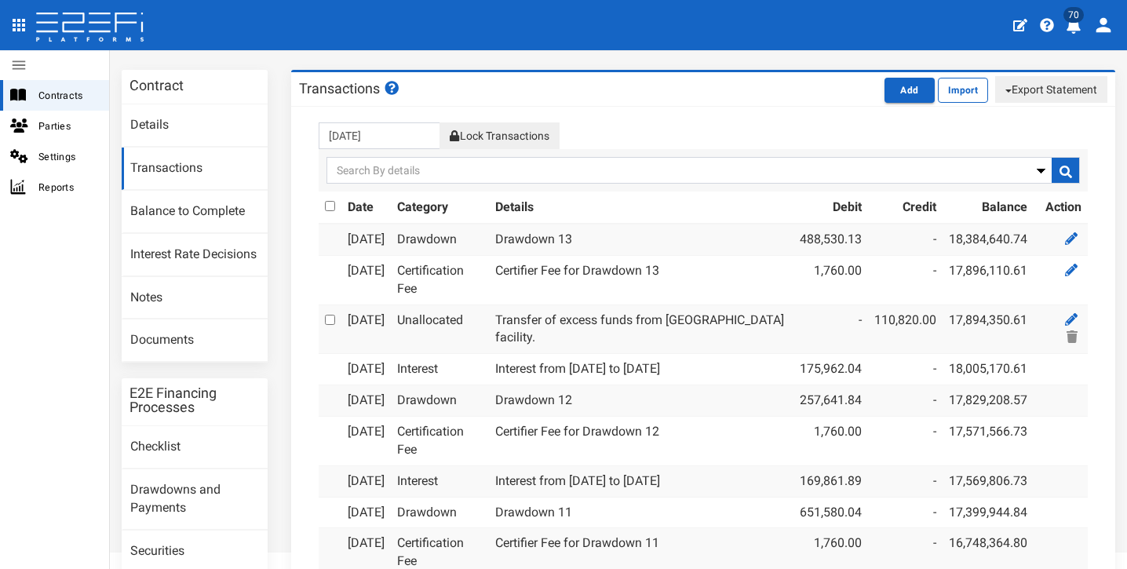
scroll to position [70, 0]
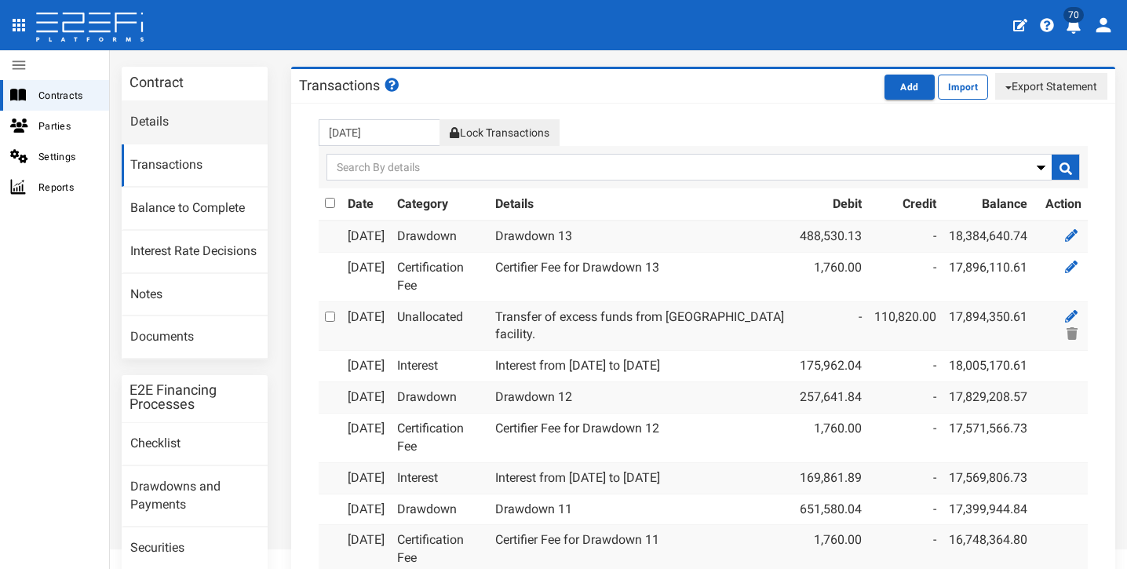
click at [195, 125] on link "Details" at bounding box center [195, 122] width 146 height 42
